Goal: Complete application form: Complete application form

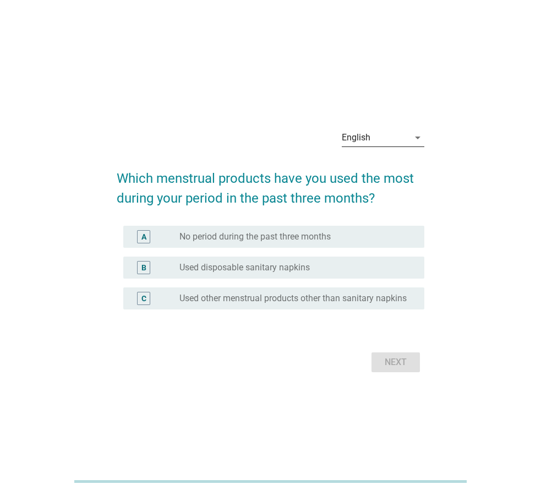
click at [402, 139] on div "English" at bounding box center [375, 138] width 67 height 18
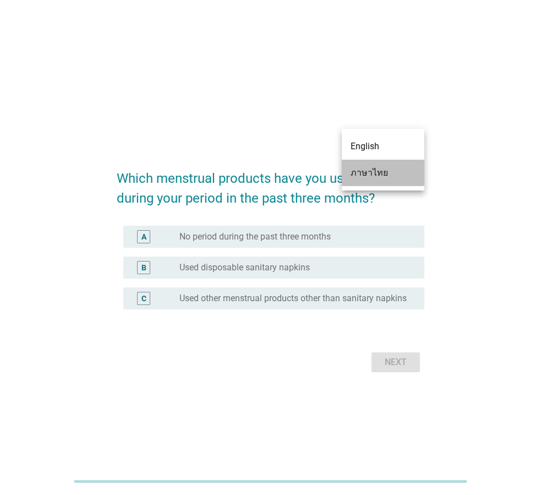
click at [365, 167] on div "ภาษาไทย" at bounding box center [383, 172] width 65 height 13
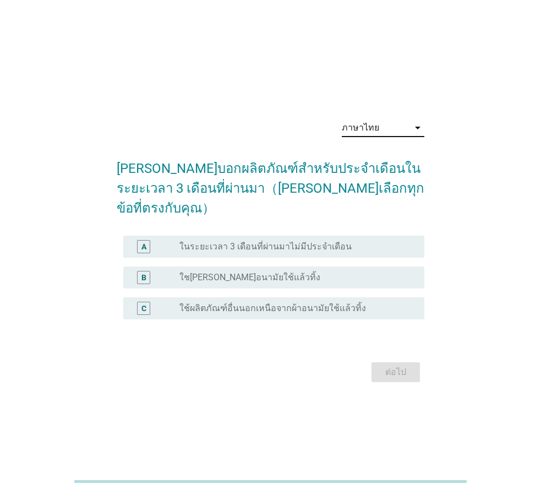
click at [258, 272] on label "ใช[PERSON_NAME]อนามัยใช้แล้วทิ้ง" at bounding box center [250, 277] width 141 height 11
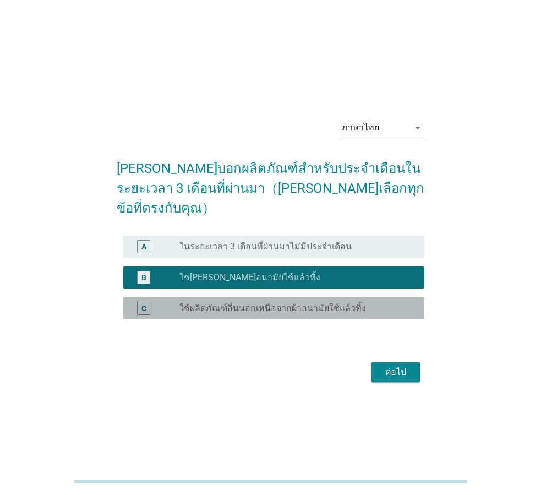
click at [289, 303] on label "ใช้ผลิตภัณฑ์อื่นนอกเหนือจากผ้าอนามัยใช้แล้วทิ้ง" at bounding box center [273, 308] width 187 height 11
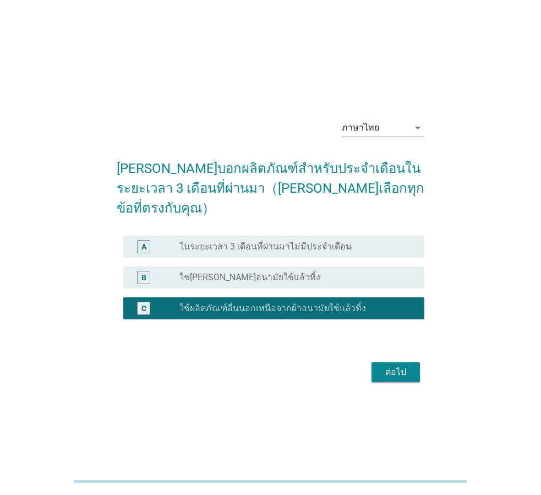
click at [347, 275] on div "B radio_button_unchecked ใช[PERSON_NAME]อนามัยใช้แล้วทิ้ง" at bounding box center [273, 278] width 301 height 22
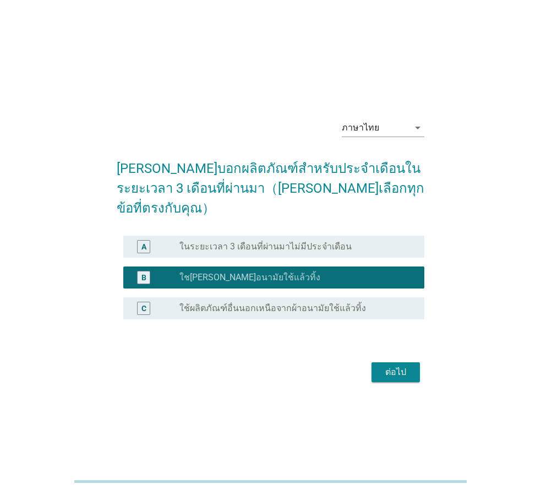
click at [411, 369] on button "ต่อไป" at bounding box center [396, 372] width 48 height 20
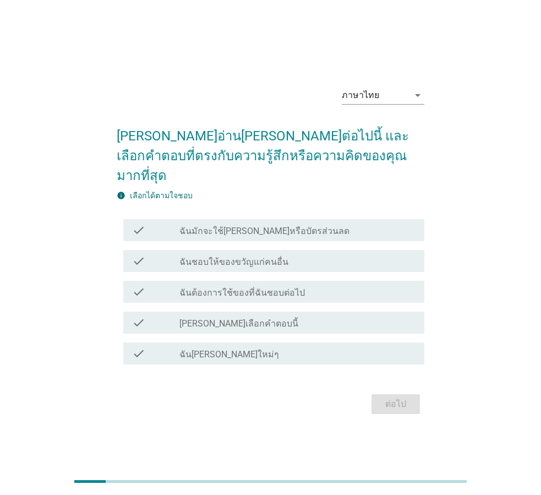
click at [265, 287] on label "ฉันต้องการใช้ของที่ฉันชอบต่อไป" at bounding box center [243, 292] width 126 height 11
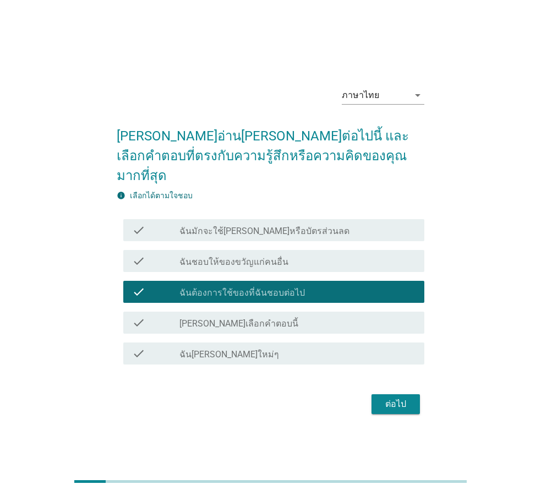
click at [273, 347] on div "check_box_outline_blank ฉัน[PERSON_NAME]ใหม่ๆ" at bounding box center [298, 353] width 236 height 13
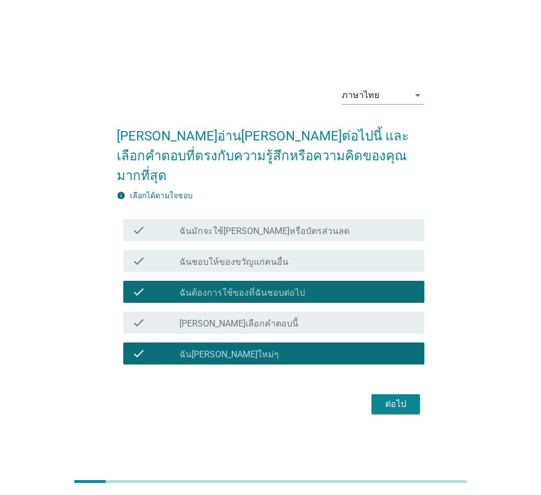
click at [339, 285] on div "check_box ฉันต้องการใช้ของที่ฉันชอบต่อไป" at bounding box center [298, 291] width 236 height 13
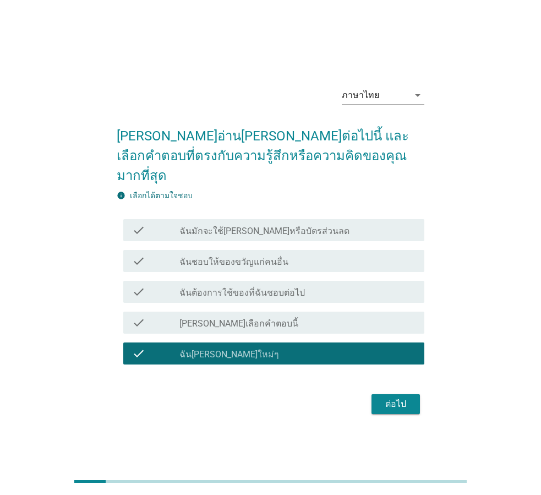
click at [317, 254] on div "check_box_outline_blank ฉันชอบให้ของขวัญแก่คนอื่น" at bounding box center [298, 260] width 236 height 13
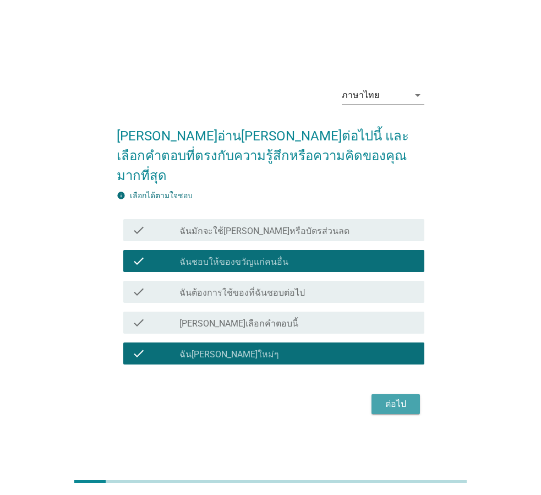
click at [390, 398] on div "ต่อไป" at bounding box center [396, 404] width 31 height 13
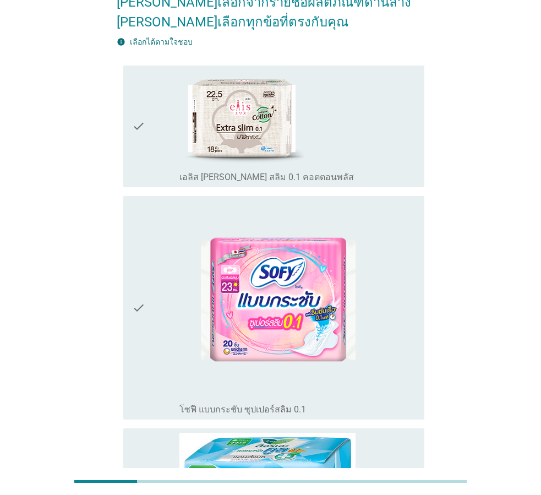
scroll to position [165, 0]
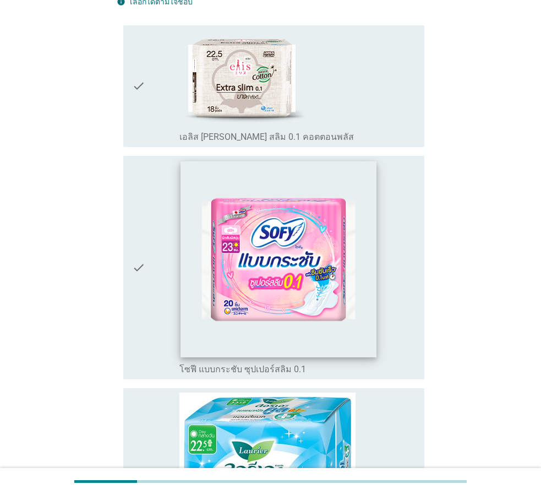
click at [350, 273] on img at bounding box center [279, 259] width 196 height 196
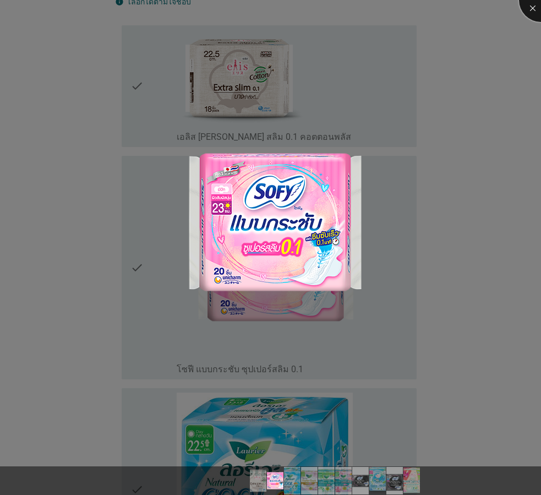
click at [528, 11] on div at bounding box center [541, 0] width 44 height 44
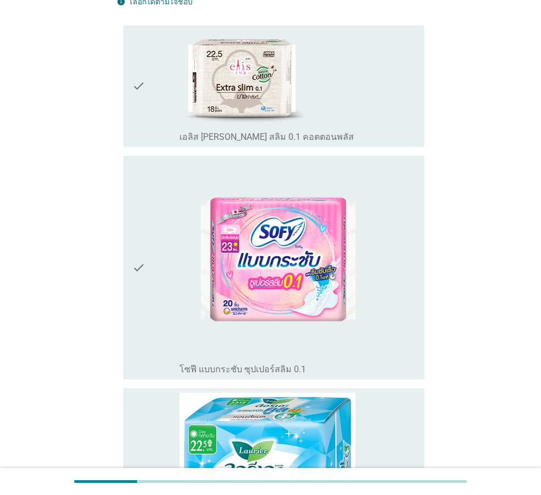
click at [143, 268] on icon "check" at bounding box center [138, 267] width 13 height 215
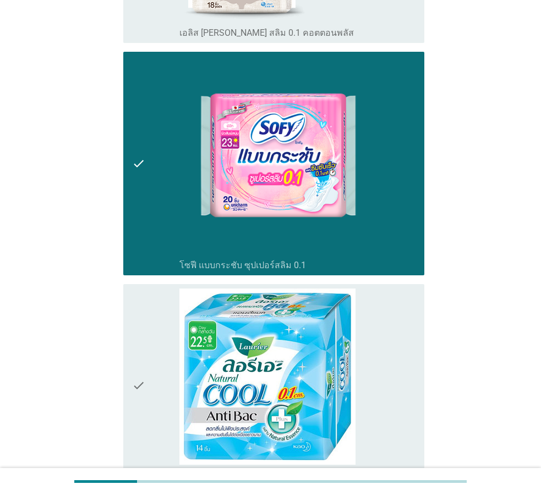
scroll to position [275, 0]
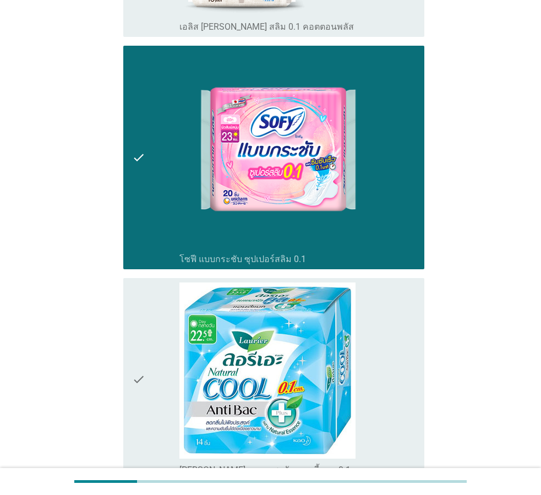
click at [142, 376] on icon "check" at bounding box center [138, 379] width 13 height 193
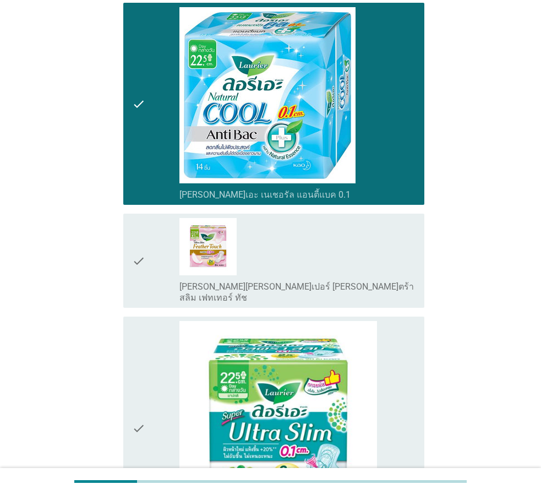
scroll to position [661, 0]
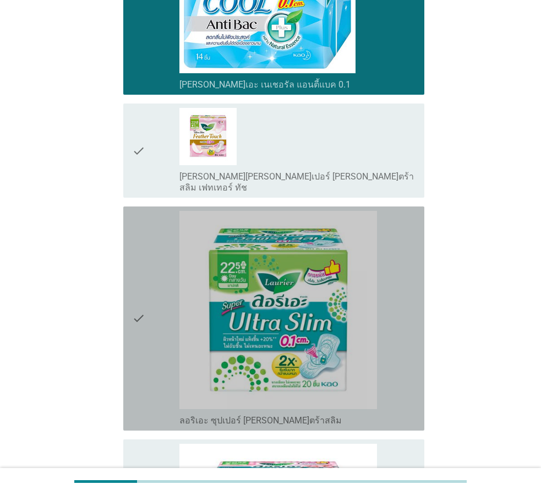
click at [143, 310] on icon "check" at bounding box center [138, 318] width 13 height 215
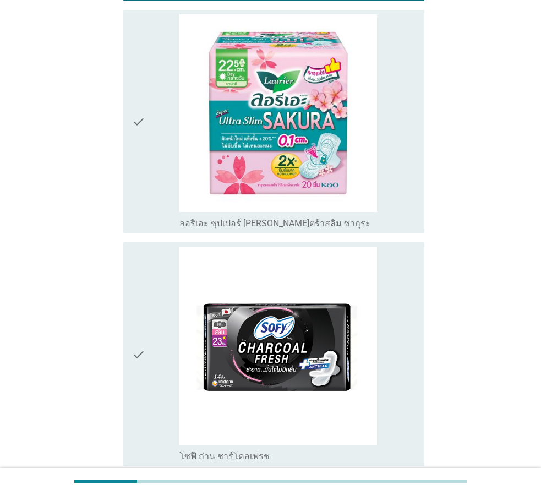
scroll to position [1102, 0]
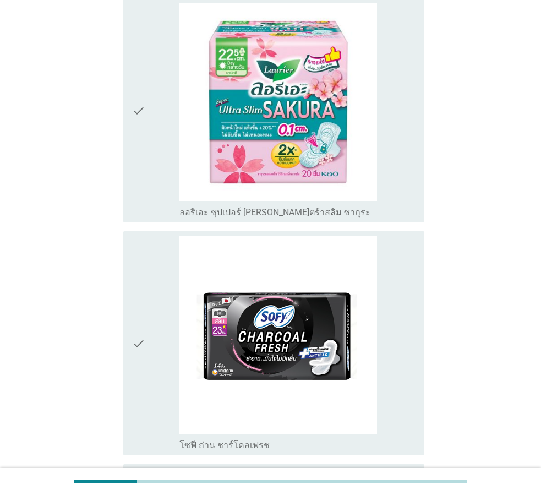
click at [150, 102] on div "check" at bounding box center [155, 110] width 47 height 215
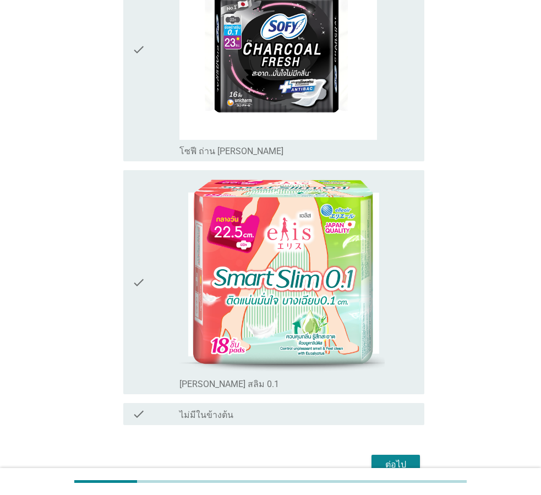
scroll to position [1542, 0]
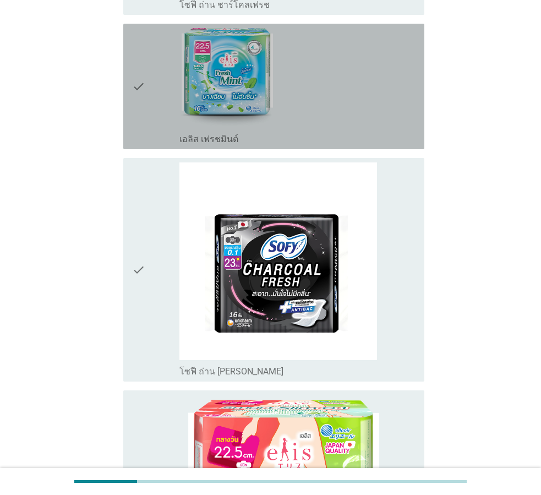
click at [144, 80] on icon "check" at bounding box center [138, 86] width 13 height 117
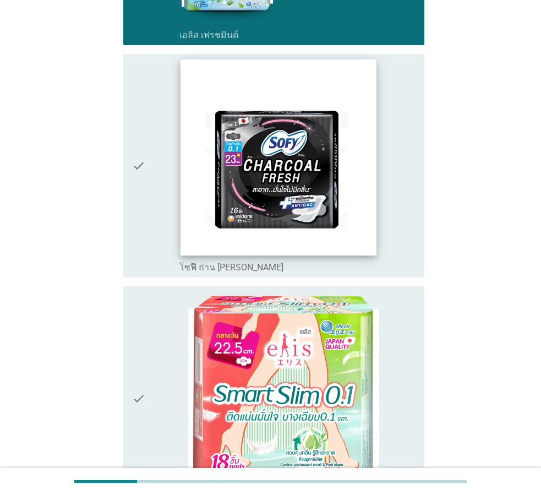
scroll to position [1762, 0]
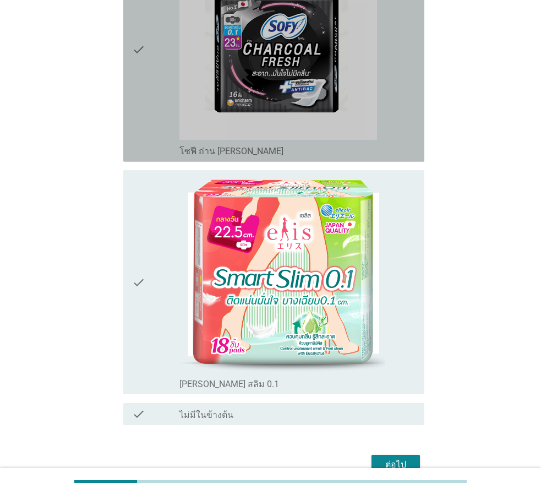
click at [142, 58] on icon "check" at bounding box center [138, 49] width 13 height 215
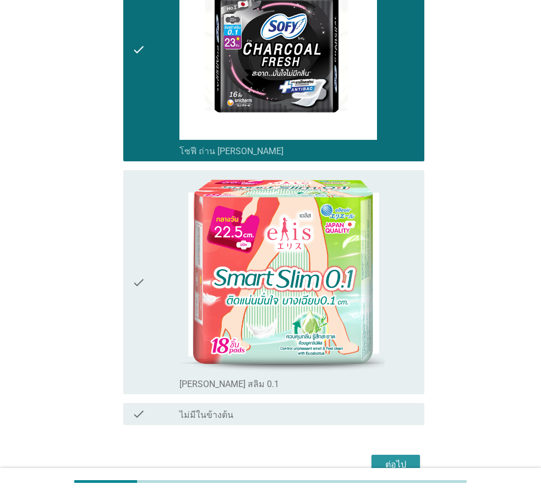
click at [397, 458] on div "ต่อไป" at bounding box center [396, 464] width 31 height 13
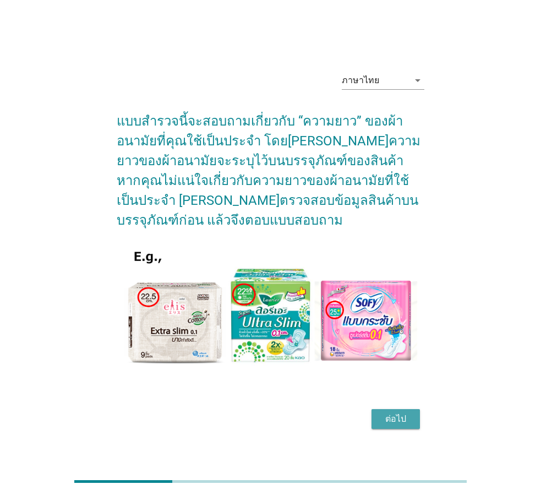
click at [379, 419] on button "ต่อไป" at bounding box center [396, 419] width 48 height 20
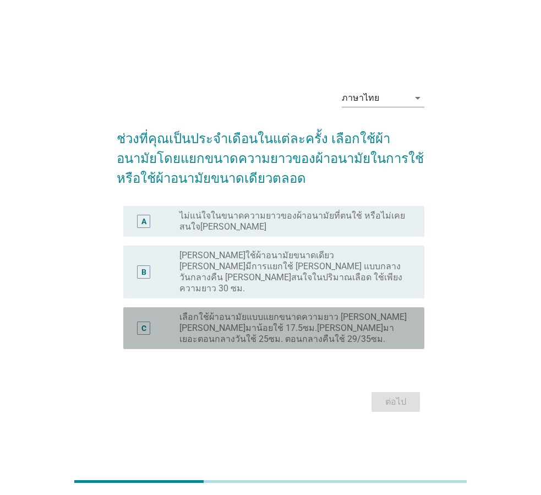
click at [302, 315] on label "เลือกใช้ผ้าอนามัยแบบแยกขนาดความยาว [PERSON_NAME] [PERSON_NAME]มาน้อยใช้ 17.5ซม.…" at bounding box center [293, 328] width 227 height 33
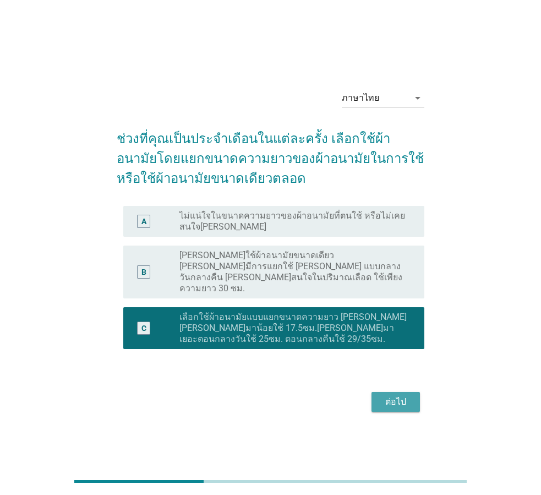
click at [400, 395] on div "ต่อไป" at bounding box center [396, 401] width 31 height 13
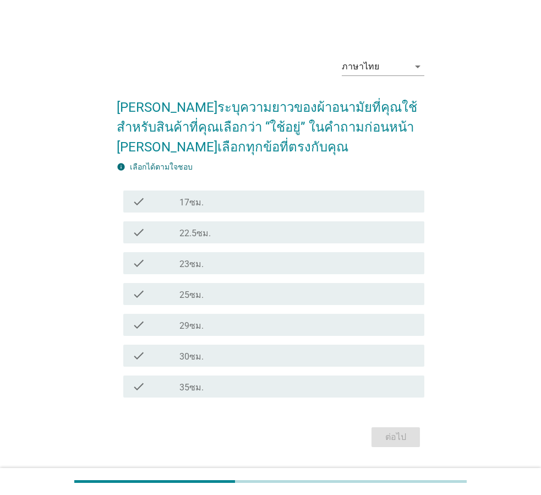
click at [219, 303] on div "check check_box_outline_blank 25ซม." at bounding box center [273, 294] width 301 height 22
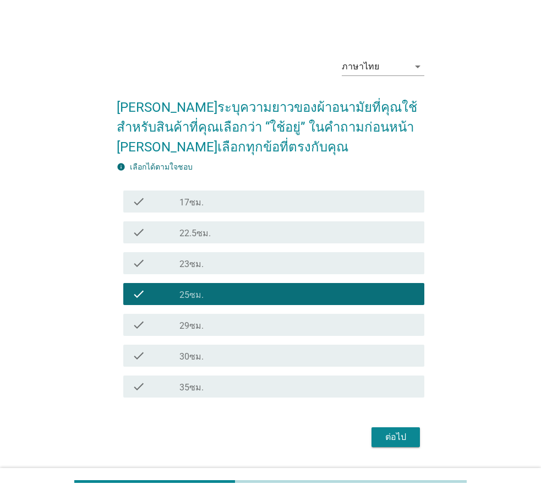
click at [227, 347] on div "check check_box_outline_blank 30ซม." at bounding box center [273, 356] width 301 height 22
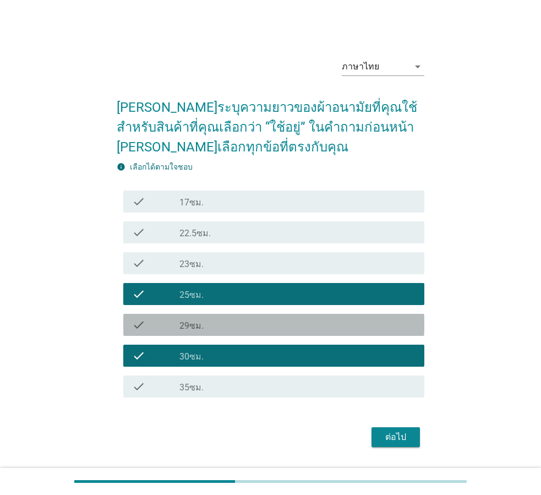
click at [253, 321] on div "check_box_outline_blank 29ซม." at bounding box center [298, 324] width 236 height 13
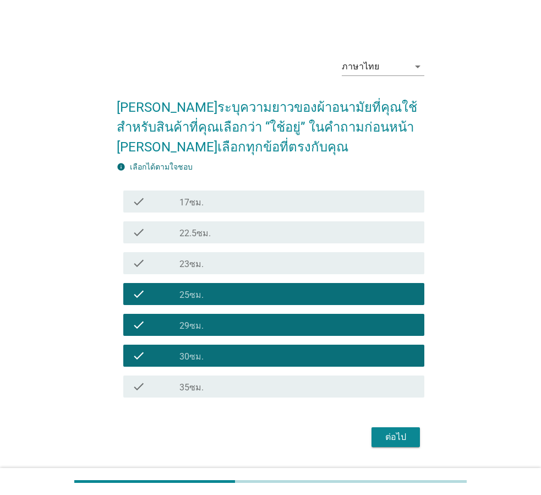
click at [227, 227] on div "check_box_outline_blank 22.5ซม." at bounding box center [298, 232] width 236 height 13
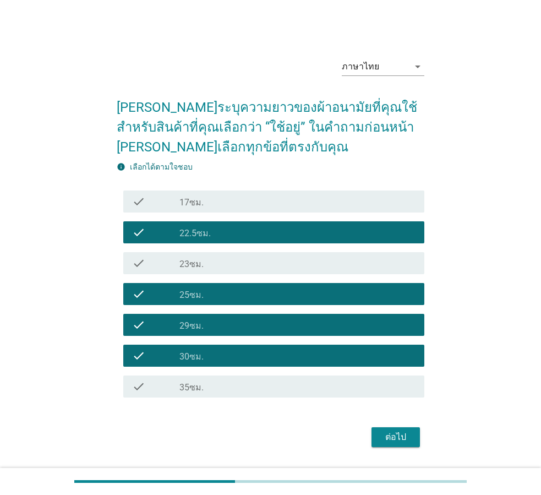
click at [395, 432] on div "ต่อไป" at bounding box center [396, 437] width 31 height 13
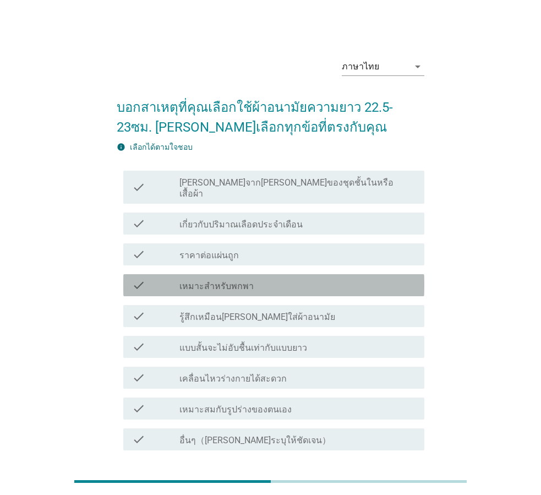
click at [232, 281] on div "check check_box_outline_blank เหมาะสำหรับพกพา" at bounding box center [273, 285] width 301 height 22
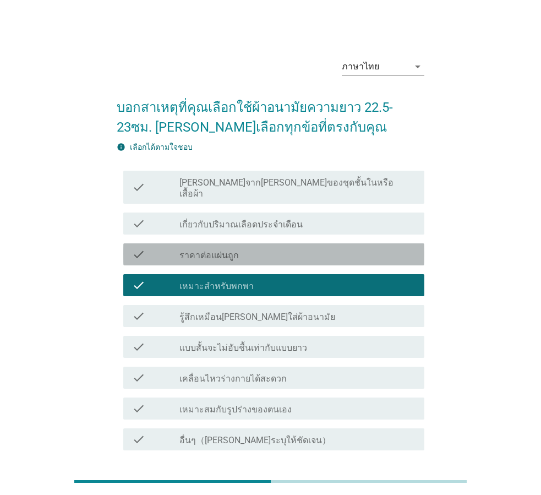
click at [260, 248] on div "check_box_outline_blank ราคาต่อแผ่นถูก" at bounding box center [298, 254] width 236 height 13
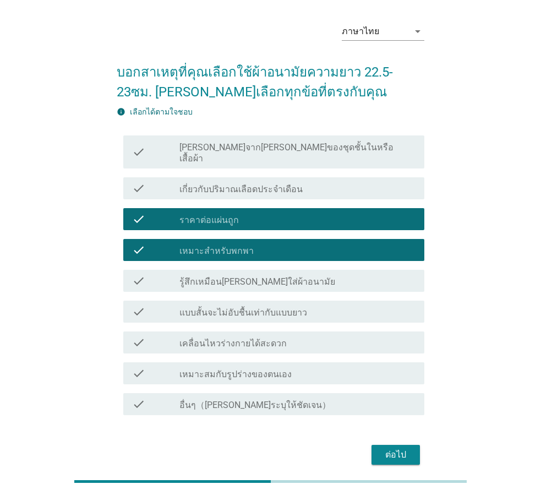
scroll to position [73, 0]
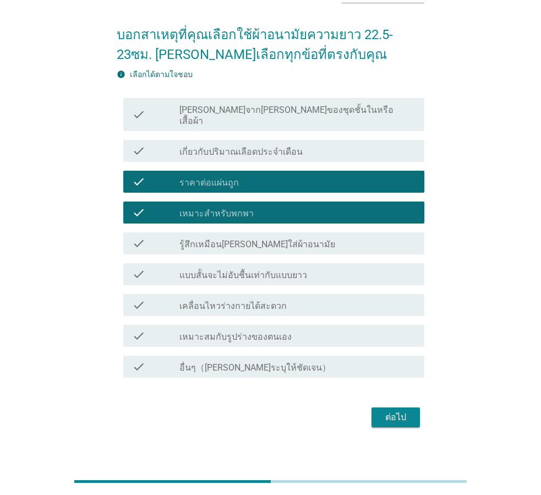
click at [387, 419] on div "ต่อไป" at bounding box center [271, 417] width 308 height 26
click at [394, 411] on div "ต่อไป" at bounding box center [396, 417] width 31 height 13
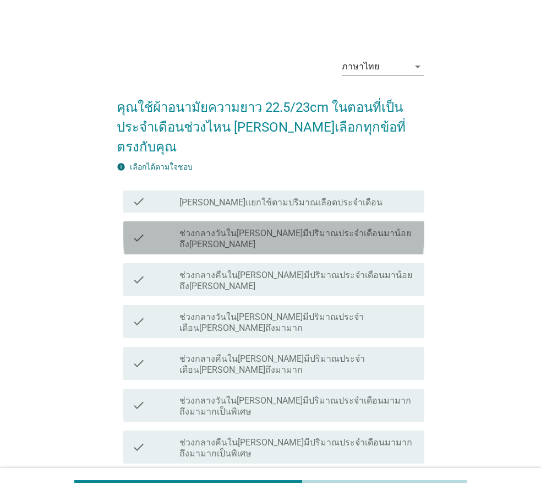
click at [362, 221] on div "check check_box_outline_blank ช่วงกลางวันใน[PERSON_NAME]มีปริมาณประจำเดือนมาน้อ…" at bounding box center [273, 237] width 301 height 33
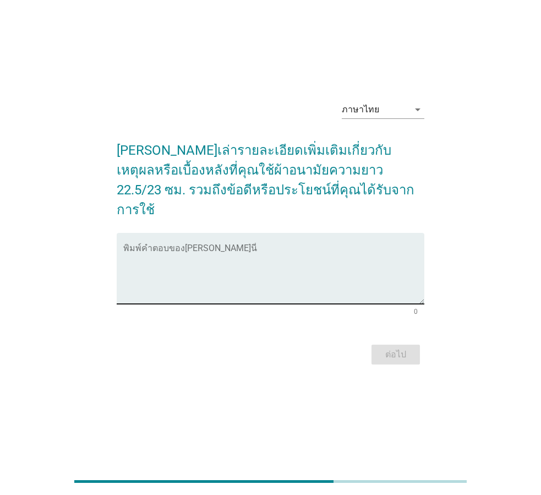
scroll to position [27, 0]
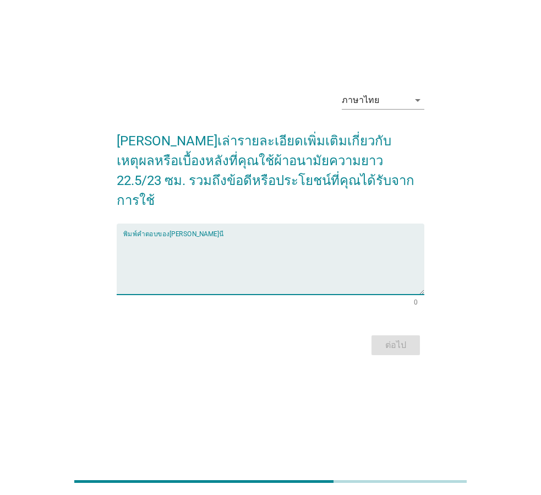
click at [144, 237] on textarea "พิมพ์คำตอบของคุณ ที่นี่" at bounding box center [273, 266] width 301 height 58
type textarea "."
type textarea "ใ"
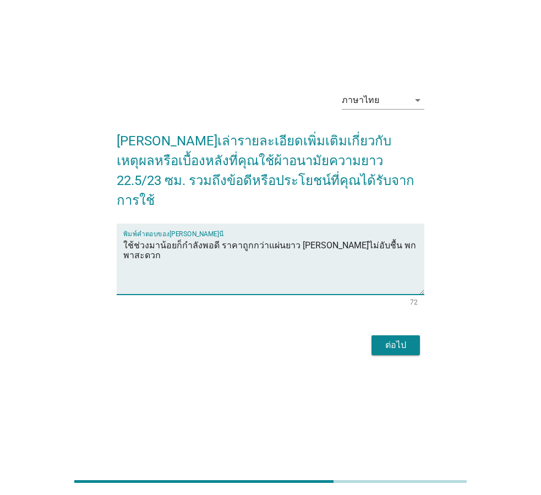
type textarea "ใช้ช่วงมาน้อยก็กำลังพอดี ราคาถูกกว่าแผ่นยาว [PERSON_NAME]ไม่อับชื้น พกพาสะดวก"
click at [391, 335] on button "ต่อไป" at bounding box center [396, 345] width 48 height 20
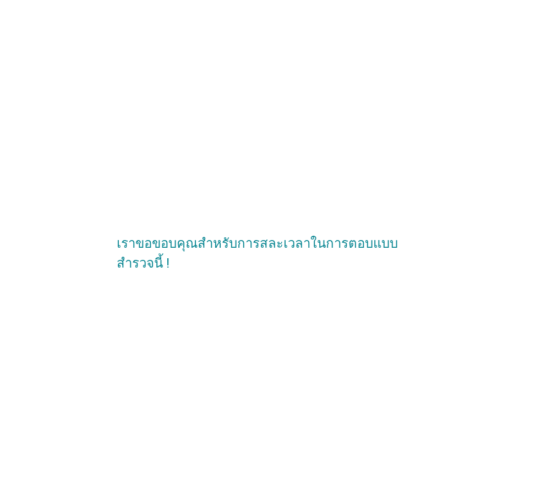
scroll to position [0, 0]
